Goal: Transaction & Acquisition: Subscribe to service/newsletter

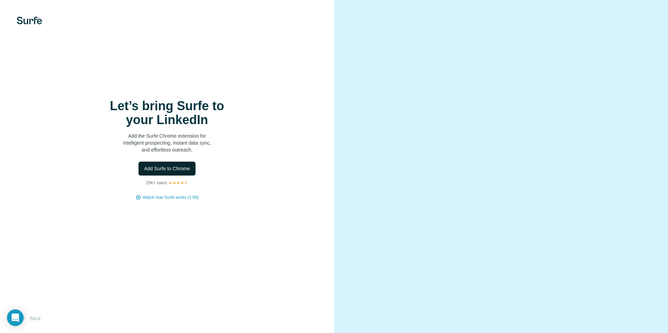
click at [172, 171] on span "Add Surfe to Chrome" at bounding box center [167, 168] width 46 height 7
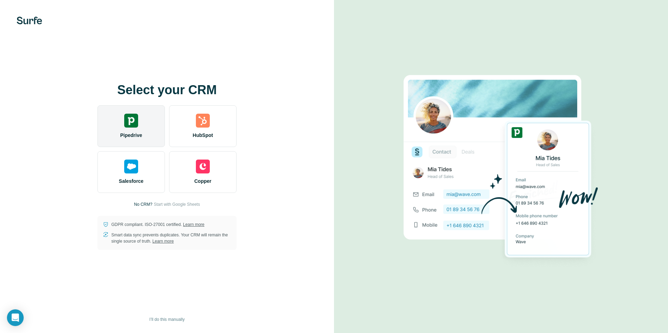
click at [135, 134] on span "Pipedrive" at bounding box center [131, 135] width 22 height 7
click at [140, 136] on span "Pipedrive" at bounding box center [131, 135] width 22 height 7
